Goal: Task Accomplishment & Management: Use online tool/utility

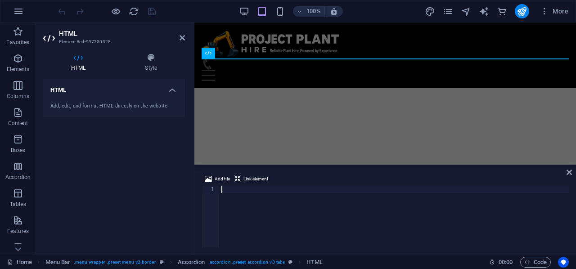
scroll to position [4133, 0]
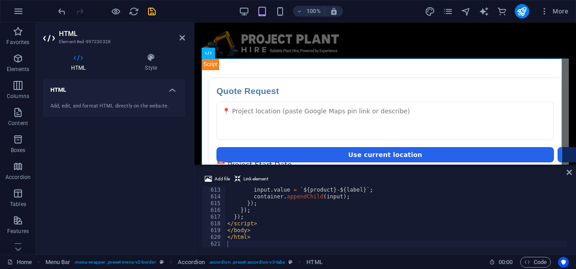
click at [152, 9] on icon "save" at bounding box center [152, 11] width 10 height 10
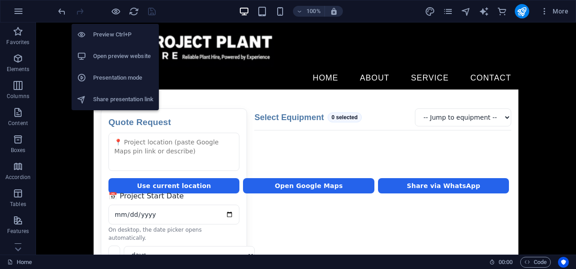
click at [121, 52] on h6 "Open preview website" at bounding box center [123, 56] width 60 height 11
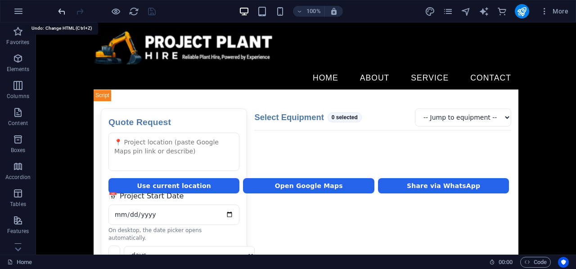
click at [63, 8] on icon "undo" at bounding box center [62, 11] width 10 height 10
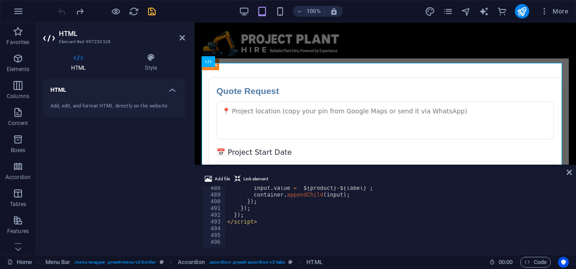
scroll to position [3291, 0]
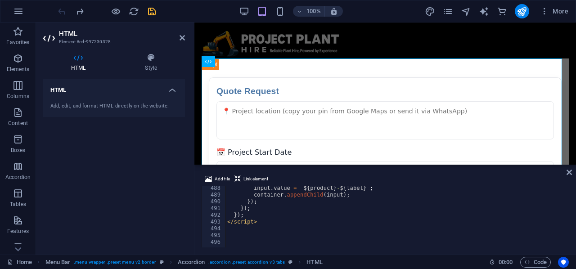
type textarea "});"
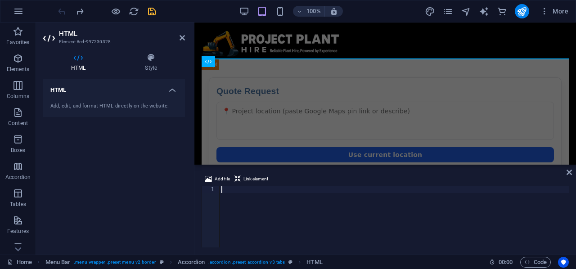
scroll to position [4201, 0]
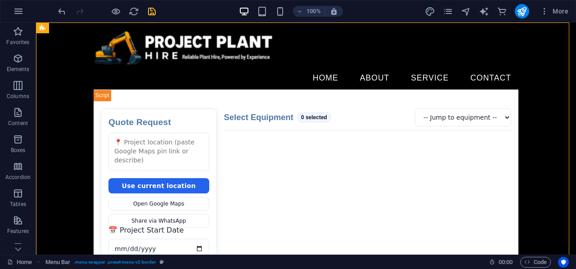
click at [154, 11] on icon "save" at bounding box center [152, 11] width 10 height 10
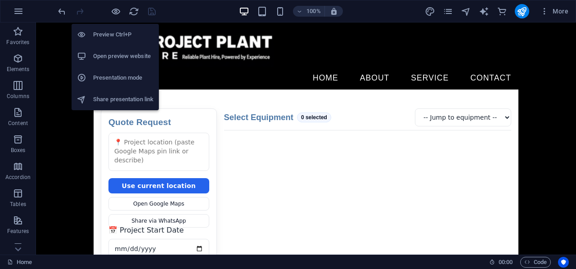
click at [114, 59] on h6 "Open preview website" at bounding box center [123, 56] width 60 height 11
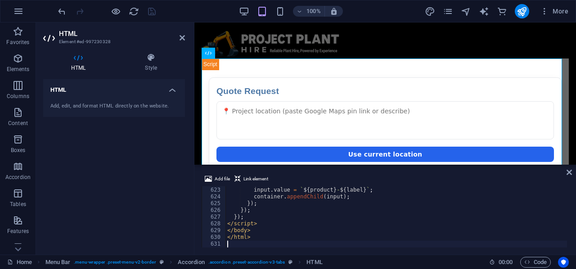
type textarea "</html>"
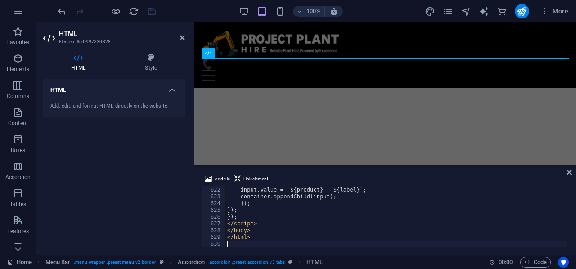
scroll to position [4194, 0]
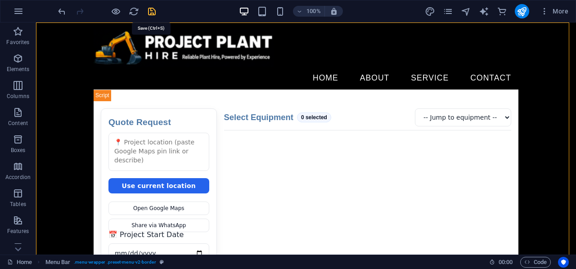
click at [148, 9] on icon "save" at bounding box center [152, 11] width 10 height 10
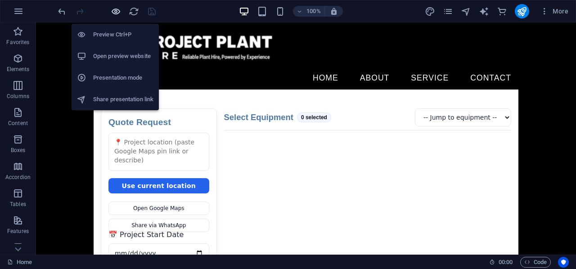
click at [113, 10] on icon "button" at bounding box center [116, 11] width 10 height 10
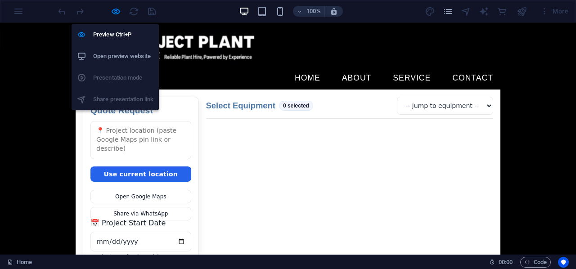
click at [112, 53] on h6 "Open preview website" at bounding box center [123, 56] width 60 height 11
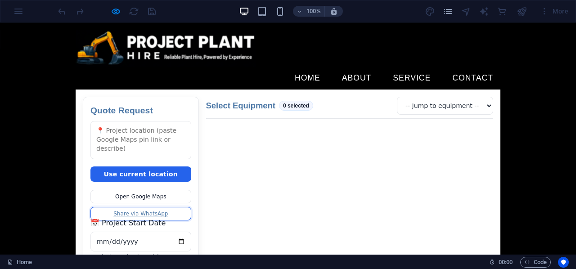
click at [140, 207] on link "Share via WhatsApp" at bounding box center [141, 214] width 101 height 14
click at [141, 207] on link "Share via WhatsApp" at bounding box center [141, 214] width 101 height 14
click at [155, 207] on link "Share via WhatsApp" at bounding box center [141, 214] width 101 height 14
click at [148, 207] on link "Share via WhatsApp" at bounding box center [141, 214] width 101 height 14
click at [143, 207] on link "Share via WhatsApp" at bounding box center [141, 214] width 101 height 14
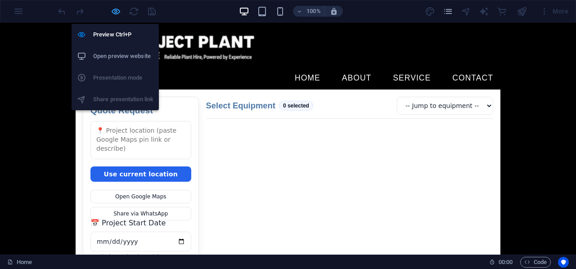
click at [113, 7] on icon "button" at bounding box center [116, 11] width 10 height 10
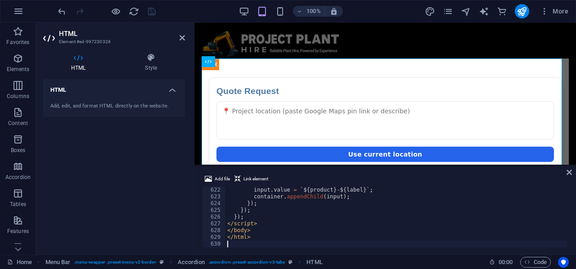
type textarea "</html>"
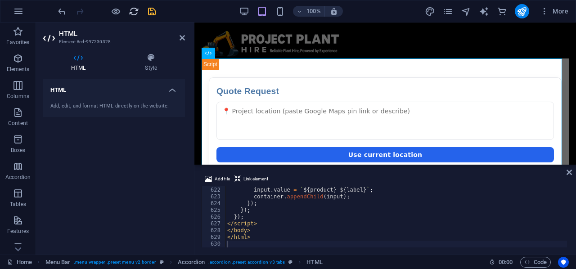
click at [150, 8] on icon "save" at bounding box center [152, 11] width 10 height 10
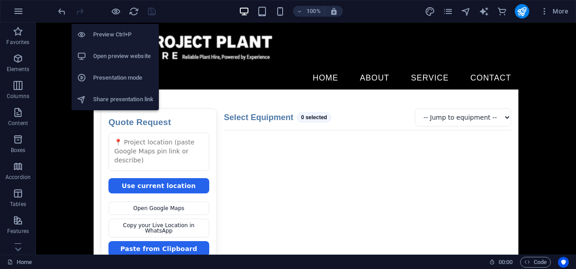
click at [119, 52] on h6 "Open preview website" at bounding box center [123, 56] width 60 height 11
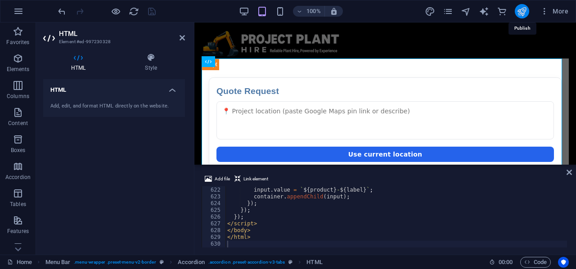
click at [525, 10] on icon "publish" at bounding box center [522, 11] width 10 height 10
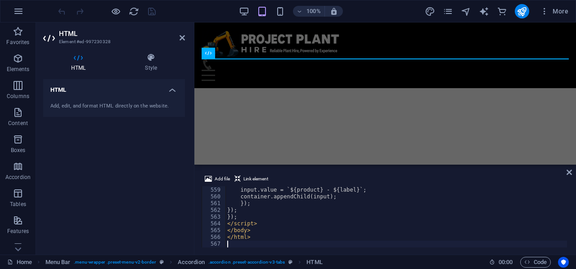
scroll to position [3768, 0]
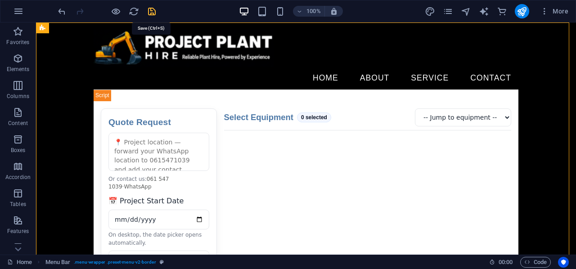
click at [153, 12] on icon "save" at bounding box center [152, 11] width 10 height 10
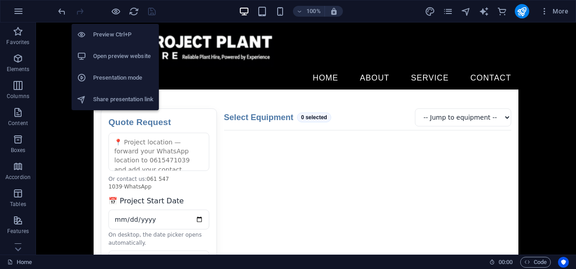
click at [116, 51] on h6 "Open preview website" at bounding box center [123, 56] width 60 height 11
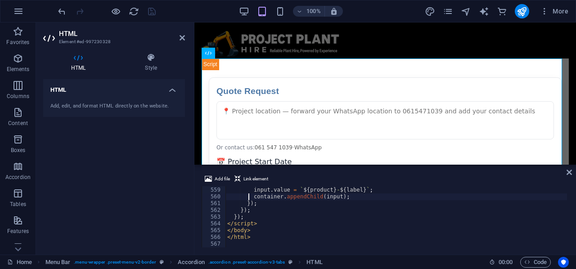
type textarea "</html>"
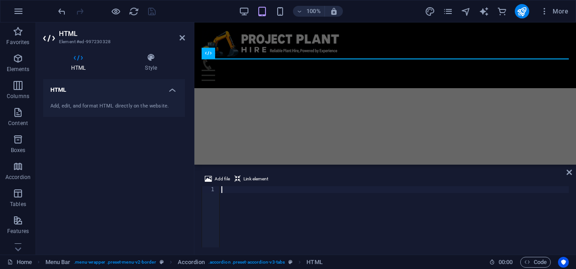
scroll to position [3964, 0]
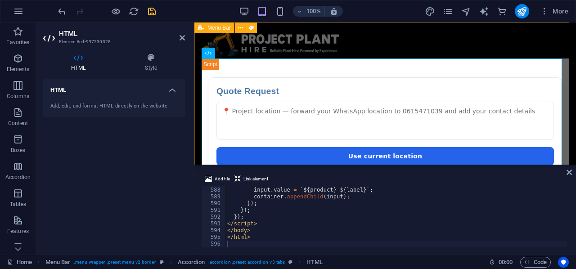
drag, startPoint x: 374, startPoint y: 36, endPoint x: 354, endPoint y: 36, distance: 19.8
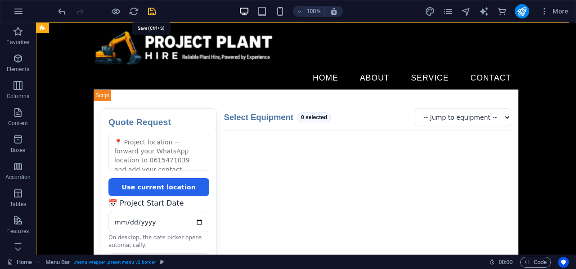
click at [151, 8] on icon "save" at bounding box center [152, 11] width 10 height 10
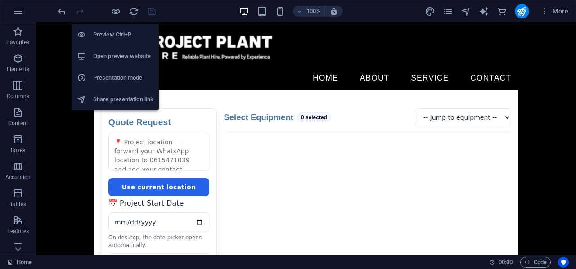
click at [113, 55] on h6 "Open preview website" at bounding box center [123, 56] width 60 height 11
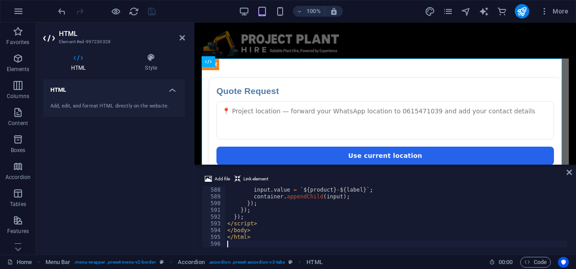
type textarea "</html>"
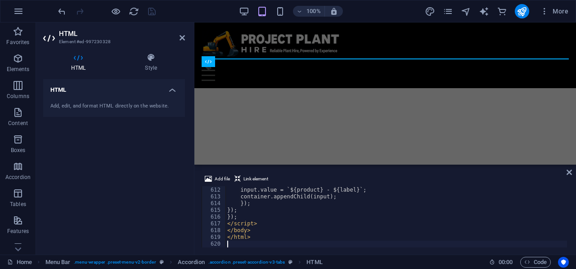
scroll to position [4126, 0]
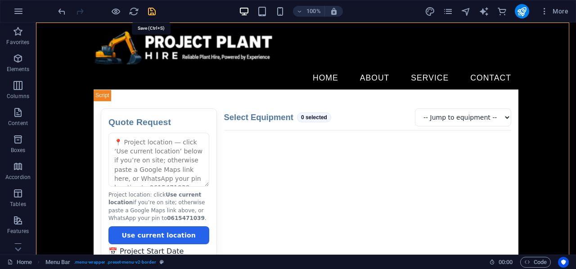
click at [152, 10] on icon "save" at bounding box center [152, 11] width 10 height 10
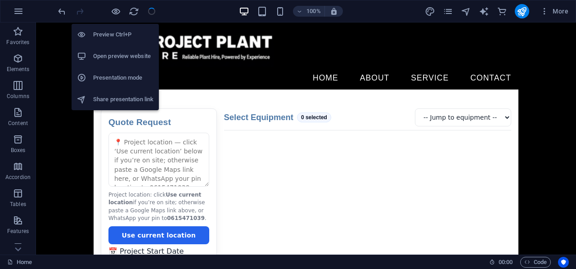
click at [117, 51] on h6 "Open preview website" at bounding box center [123, 56] width 60 height 11
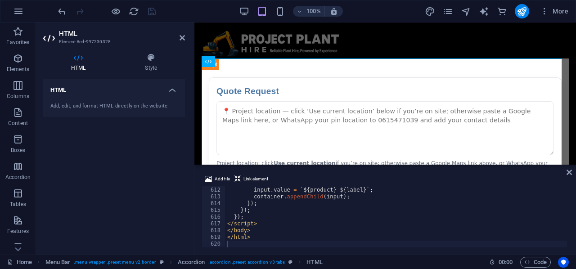
type textarea "</html>"
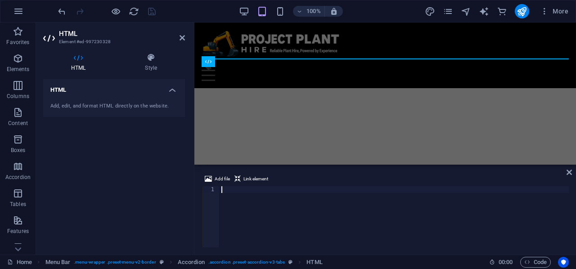
scroll to position [4093, 0]
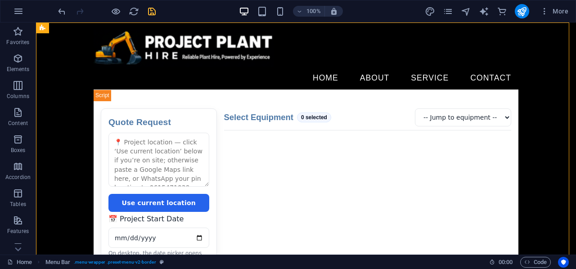
click at [150, 10] on icon "save" at bounding box center [152, 11] width 10 height 10
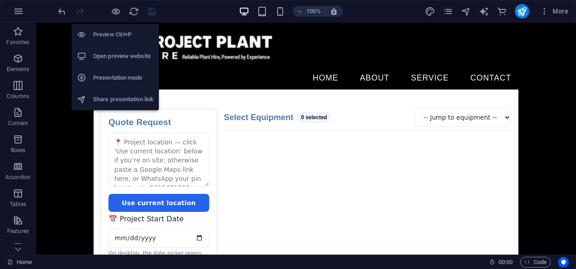
click at [113, 59] on h6 "Open preview website" at bounding box center [123, 56] width 60 height 11
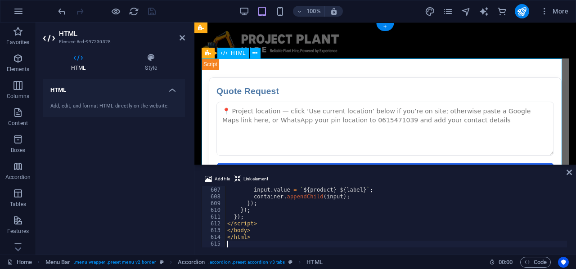
type textarea "</html>"
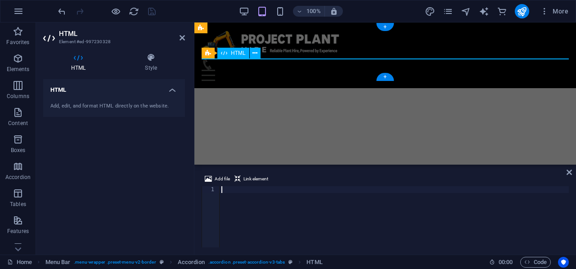
scroll to position [4248, 0]
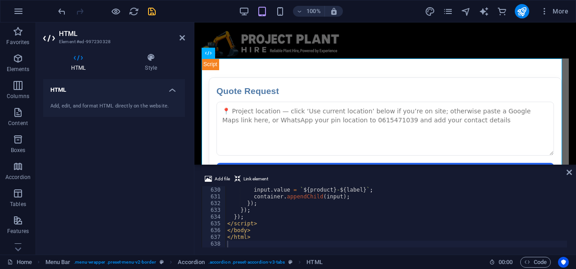
click at [374, 10] on div "100% More" at bounding box center [314, 11] width 516 height 14
click at [150, 11] on icon "save" at bounding box center [152, 11] width 10 height 10
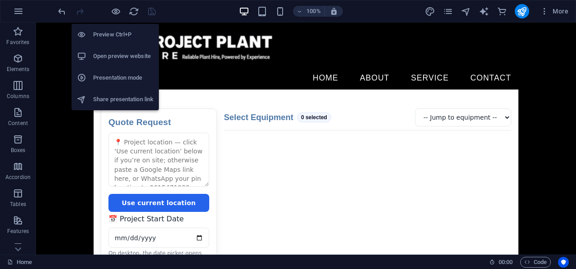
click at [114, 57] on h6 "Open preview website" at bounding box center [123, 56] width 60 height 11
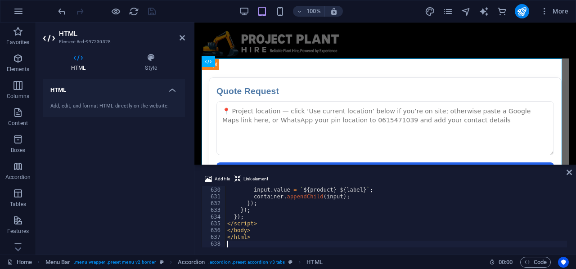
type textarea "</html>"
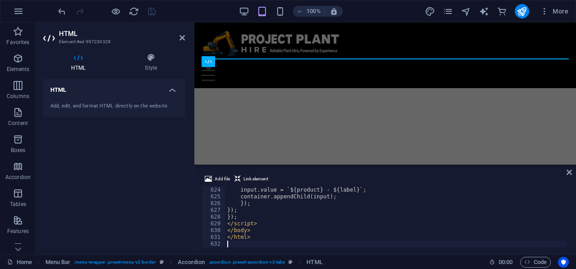
scroll to position [4207, 0]
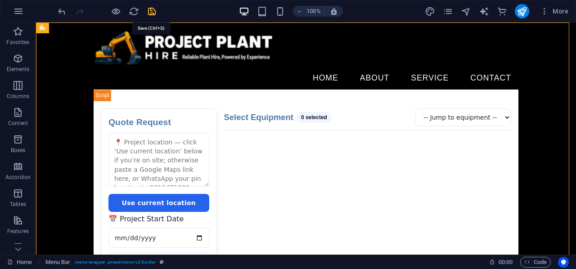
click at [152, 10] on icon "save" at bounding box center [152, 11] width 10 height 10
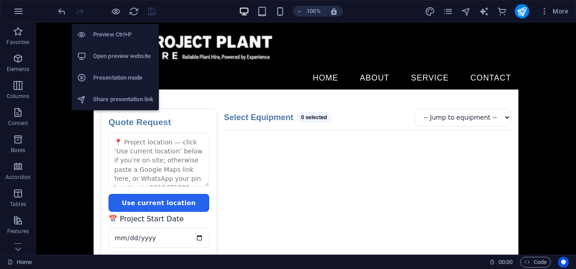
click at [118, 57] on h6 "Open preview website" at bounding box center [123, 56] width 60 height 11
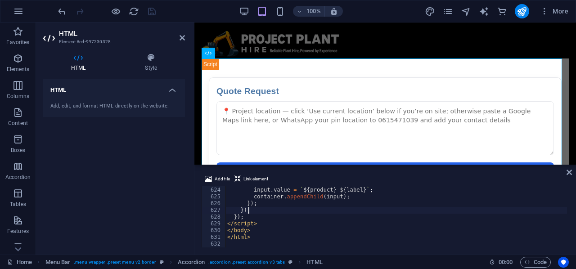
type textarea "</html>"
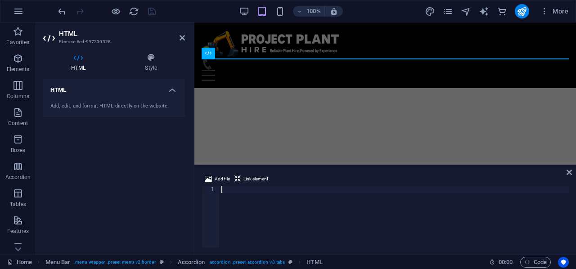
scroll to position [4261, 0]
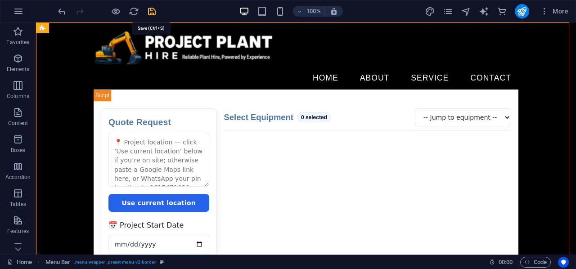
click at [151, 12] on icon "save" at bounding box center [152, 11] width 10 height 10
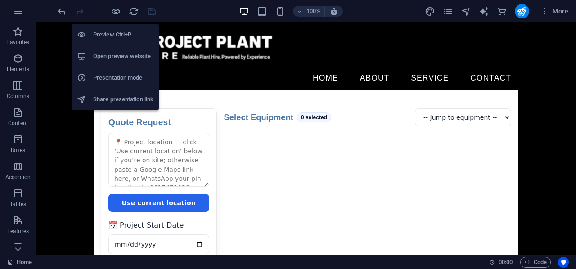
click at [112, 57] on h6 "Open preview website" at bounding box center [123, 56] width 60 height 11
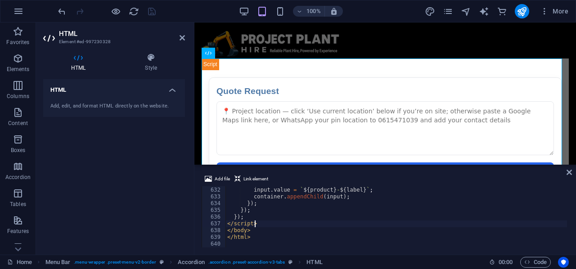
type textarea "</html>"
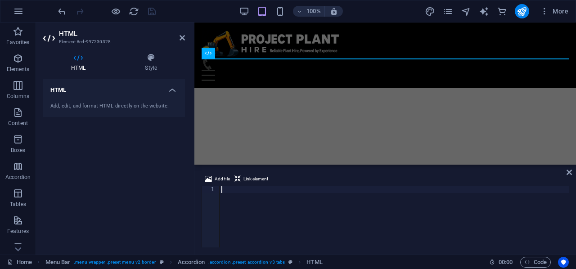
scroll to position [4295, 0]
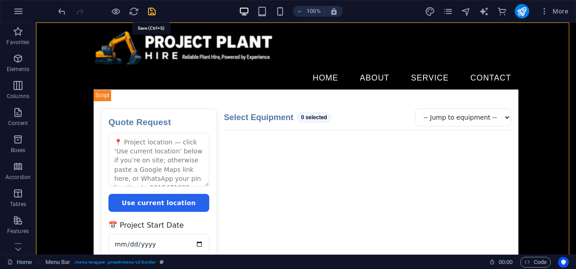
click at [149, 13] on icon "save" at bounding box center [152, 11] width 10 height 10
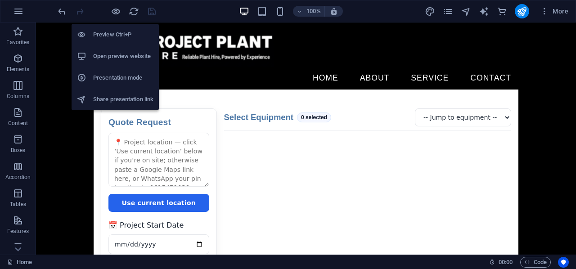
click at [120, 58] on h6 "Open preview website" at bounding box center [123, 56] width 60 height 11
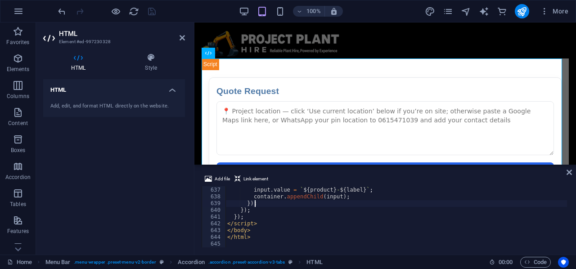
type textarea "</html>"
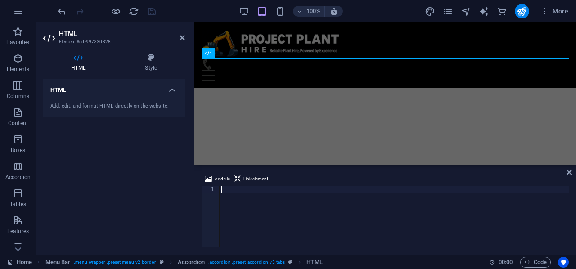
scroll to position [4376, 0]
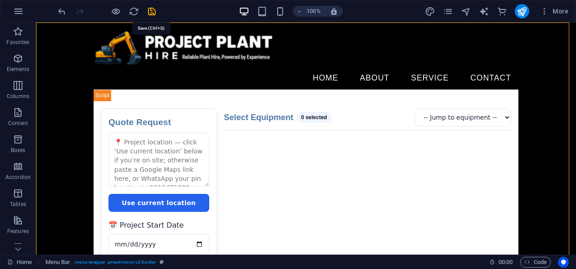
click at [150, 10] on icon "save" at bounding box center [152, 11] width 10 height 10
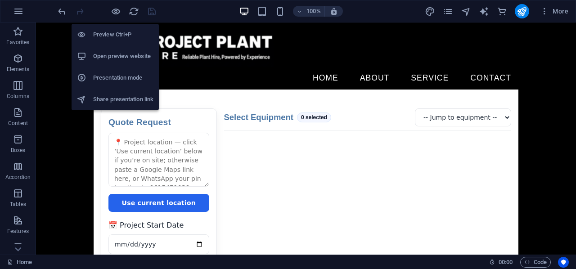
click at [113, 58] on h6 "Open preview website" at bounding box center [123, 56] width 60 height 11
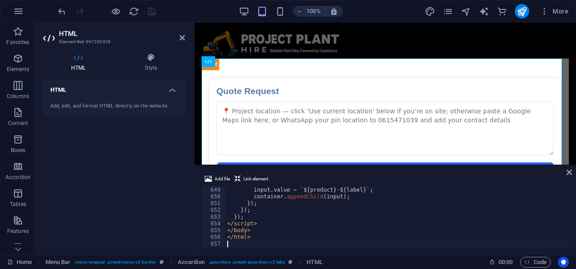
type textarea "</html>"
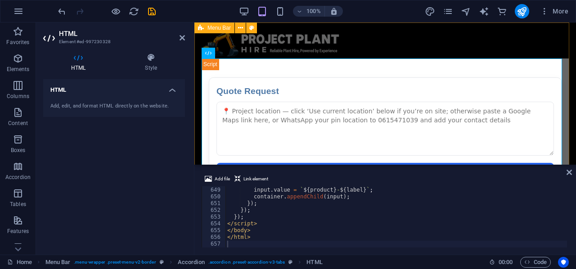
drag, startPoint x: 371, startPoint y: 40, endPoint x: 531, endPoint y: 40, distance: 159.8
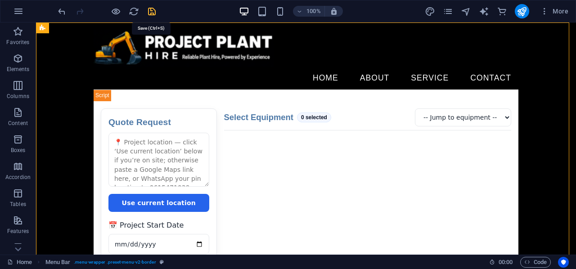
click at [149, 11] on icon "save" at bounding box center [152, 11] width 10 height 10
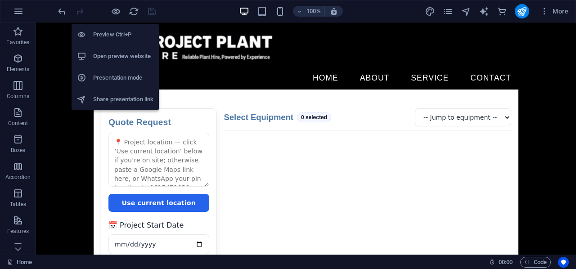
click at [111, 55] on h6 "Open preview website" at bounding box center [123, 56] width 60 height 11
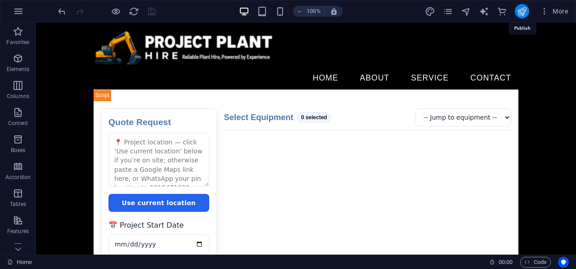
click at [526, 10] on icon "publish" at bounding box center [522, 11] width 10 height 10
